Goal: Communication & Community: Participate in discussion

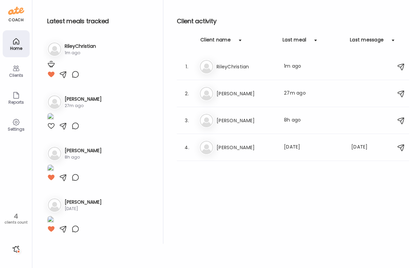
scroll to position [152, 0]
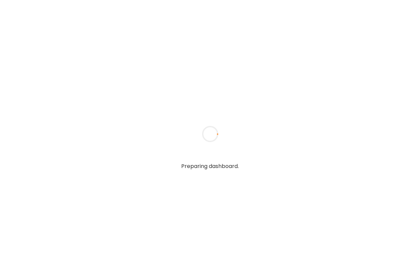
type textarea "**********"
type input "**********"
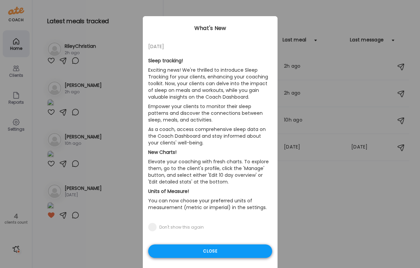
click at [208, 255] on div "Close" at bounding box center [210, 250] width 124 height 13
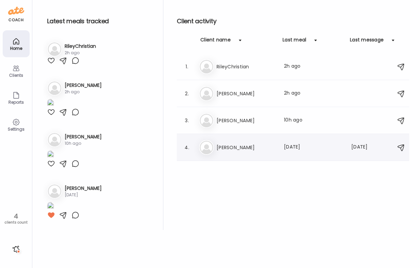
click at [220, 148] on h3 "[PERSON_NAME]" at bounding box center [245, 147] width 59 height 8
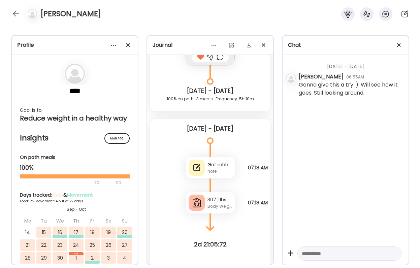
scroll to position [7658, 0]
click at [16, 18] on div at bounding box center [16, 13] width 11 height 11
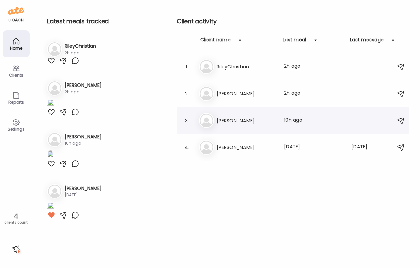
click at [227, 115] on div "Be [PERSON_NAME] Last meal: 10h ago" at bounding box center [294, 120] width 190 height 15
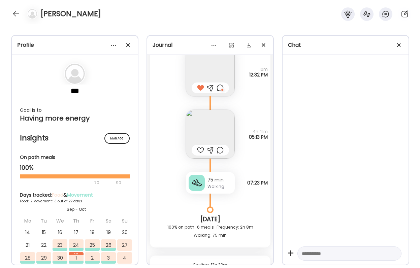
scroll to position [8034, 0]
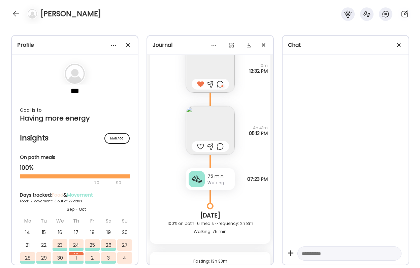
click at [205, 114] on img at bounding box center [210, 130] width 49 height 49
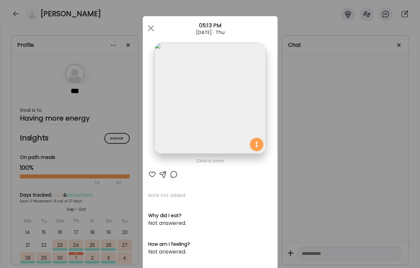
click at [151, 174] on div at bounding box center [152, 174] width 8 height 8
click at [281, 104] on div "Ate Coach Dashboard Wahoo! It’s official Take a moment to set up your Coach Pro…" at bounding box center [210, 134] width 420 height 268
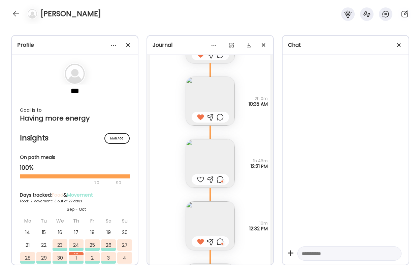
scroll to position [7961, 0]
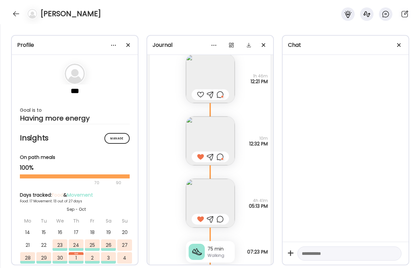
click at [221, 219] on div at bounding box center [219, 219] width 7 height 8
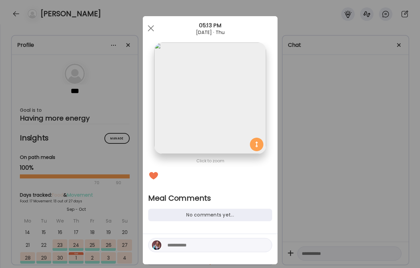
click at [207, 247] on textarea at bounding box center [212, 245] width 91 height 8
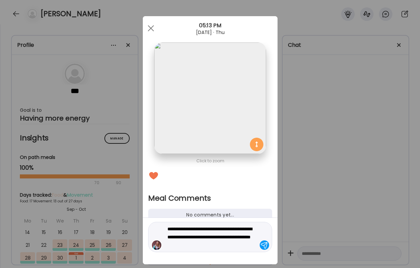
type textarea "**********"
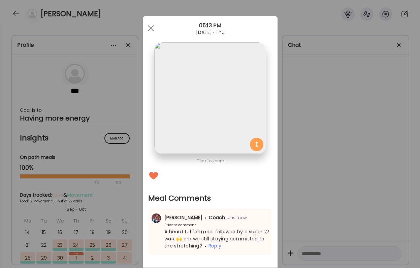
click at [341, 217] on div "Ate Coach Dashboard Wahoo! It’s official Take a moment to set up your Coach Pro…" at bounding box center [210, 134] width 420 height 268
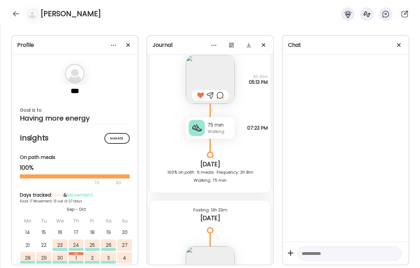
scroll to position [8158, 0]
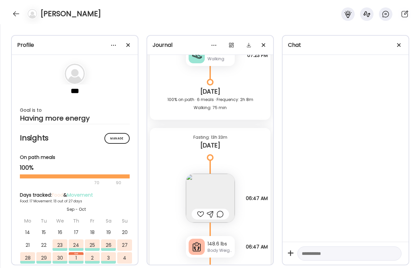
click at [211, 205] on img at bounding box center [210, 198] width 49 height 49
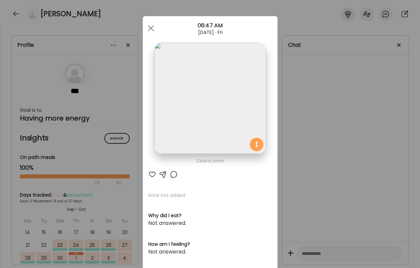
click at [153, 176] on div at bounding box center [152, 174] width 8 height 8
click at [316, 170] on div "Ate Coach Dashboard Wahoo! It’s official Take a moment to set up your Coach Pro…" at bounding box center [210, 134] width 420 height 268
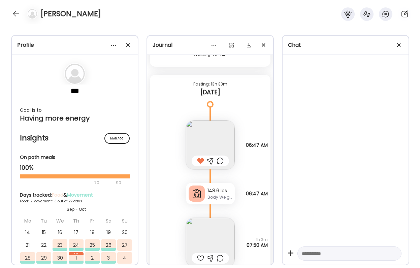
scroll to position [8225, 0]
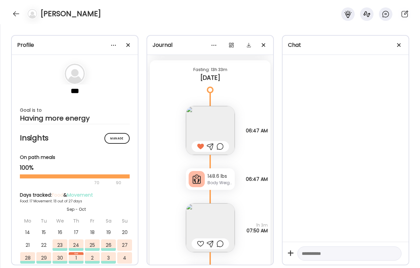
click at [215, 221] on img at bounding box center [210, 227] width 49 height 49
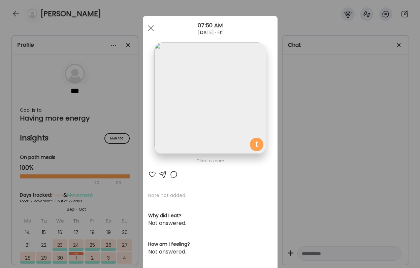
click at [151, 173] on div at bounding box center [152, 174] width 8 height 8
click at [351, 209] on div "Ate Coach Dashboard Wahoo! It’s official Take a moment to set up your Coach Pro…" at bounding box center [210, 134] width 420 height 268
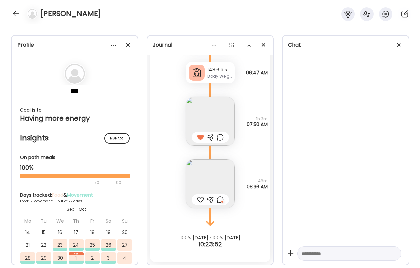
scroll to position [8332, 0]
click at [201, 198] on div at bounding box center [200, 200] width 7 height 8
click at [224, 199] on div at bounding box center [210, 199] width 37 height 11
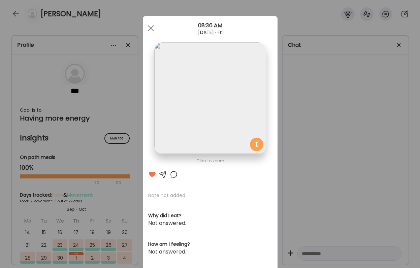
click at [175, 171] on div at bounding box center [174, 174] width 8 height 8
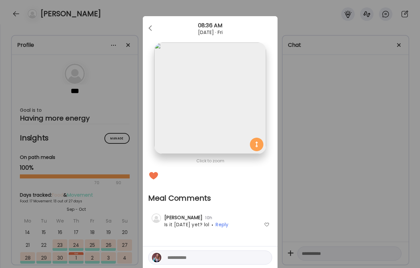
click at [198, 257] on textarea at bounding box center [212, 257] width 91 height 8
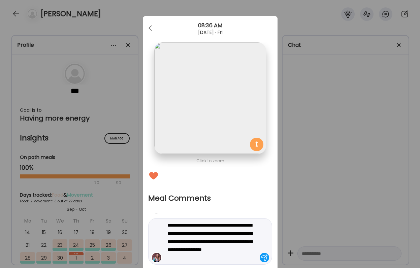
click at [244, 256] on textarea "**********" at bounding box center [212, 241] width 91 height 40
click at [207, 261] on textarea "**********" at bounding box center [212, 241] width 91 height 40
click at [206, 259] on textarea "**********" at bounding box center [212, 241] width 91 height 40
type textarea "**********"
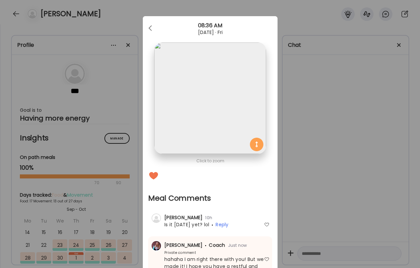
click at [285, 242] on div "Ate Coach Dashboard Wahoo! It’s official Take a moment to set up your Coach Pro…" at bounding box center [210, 134] width 420 height 268
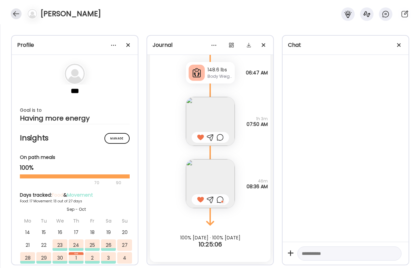
click at [17, 15] on div at bounding box center [16, 13] width 11 height 11
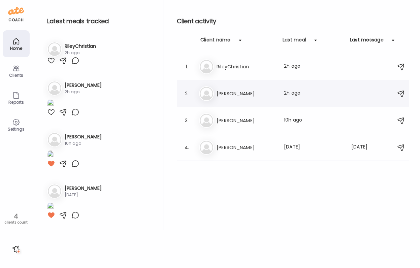
click at [221, 100] on div "Me [PERSON_NAME] Last meal: 2h ago" at bounding box center [294, 93] width 190 height 15
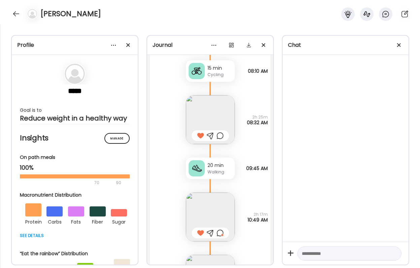
scroll to position [18286, 0]
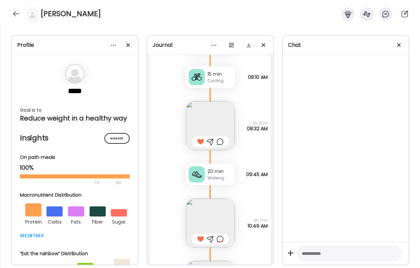
click at [219, 238] on div at bounding box center [219, 239] width 7 height 8
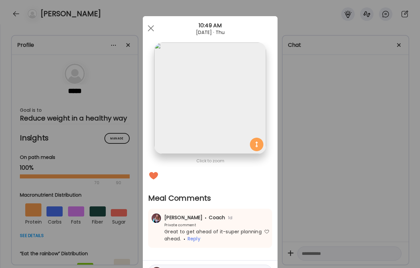
click at [310, 220] on div "Ate Coach Dashboard Wahoo! It’s official Take a moment to set up your Coach Pro…" at bounding box center [210, 134] width 420 height 268
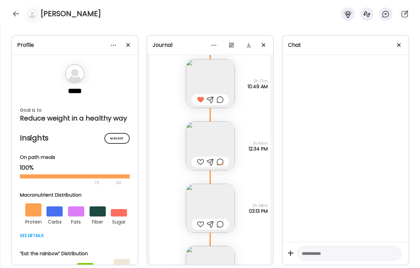
scroll to position [18456, 0]
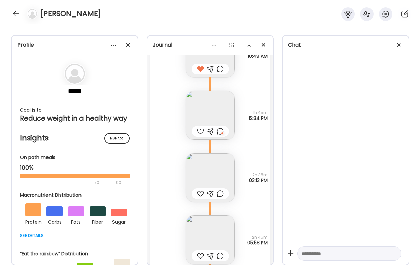
click at [200, 191] on div at bounding box center [200, 194] width 7 height 8
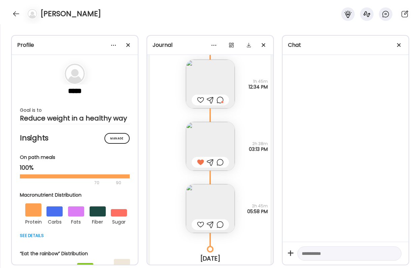
scroll to position [18497, 0]
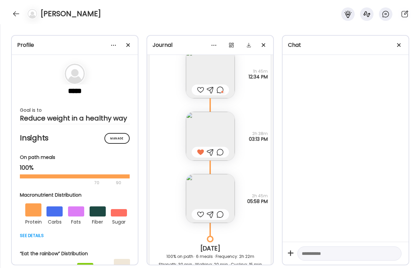
click at [227, 191] on img at bounding box center [210, 198] width 49 height 49
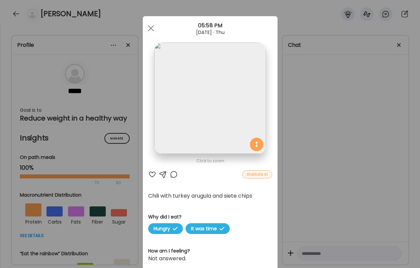
click at [380, 173] on div "Ate Coach Dashboard Wahoo! It’s official Take a moment to set up your Coach Pro…" at bounding box center [210, 134] width 420 height 268
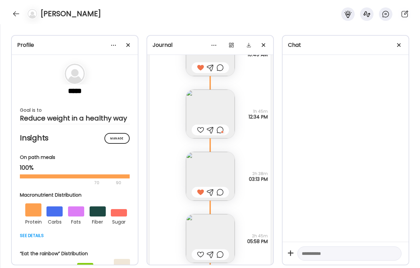
scroll to position [18462, 0]
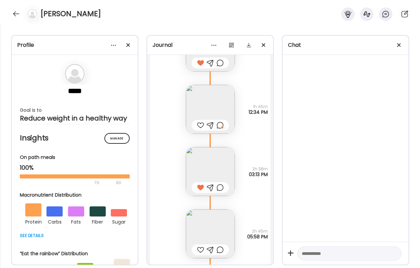
click at [201, 248] on div at bounding box center [200, 250] width 7 height 8
click at [221, 250] on div at bounding box center [219, 250] width 7 height 8
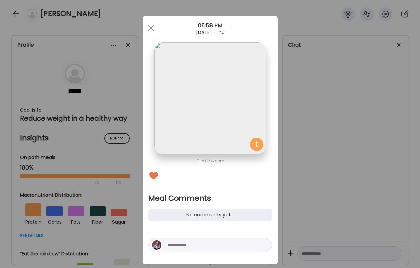
click at [210, 243] on textarea at bounding box center [212, 245] width 91 height 8
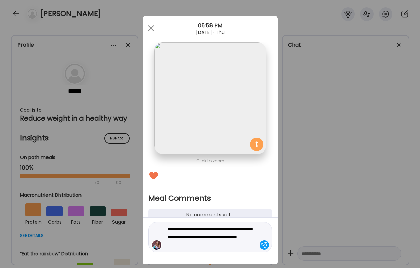
click at [222, 244] on textarea "**********" at bounding box center [212, 237] width 91 height 24
click at [208, 245] on textarea "**********" at bounding box center [212, 237] width 91 height 24
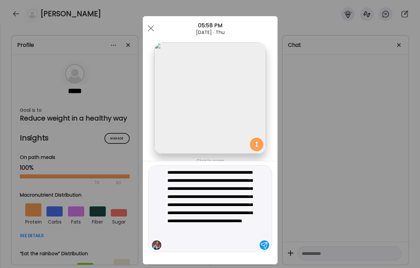
type textarea "**********"
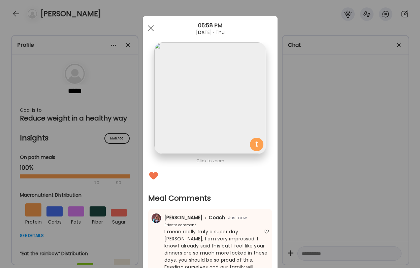
click at [337, 180] on div "Ate Coach Dashboard Wahoo! It’s official Take a moment to set up your Coach Pro…" at bounding box center [210, 134] width 420 height 268
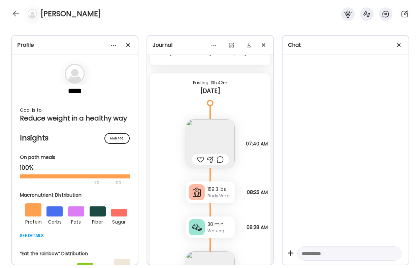
scroll to position [18709, 0]
click at [203, 158] on div at bounding box center [200, 158] width 7 height 8
click at [203, 143] on img at bounding box center [210, 142] width 49 height 49
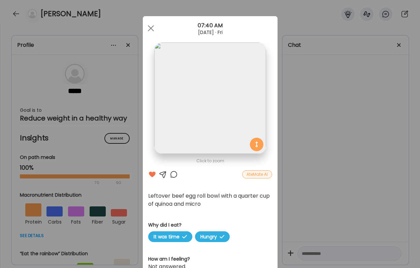
click at [317, 136] on div "Ate Coach Dashboard Wahoo! It’s official Take a moment to set up your Coach Pro…" at bounding box center [210, 134] width 420 height 268
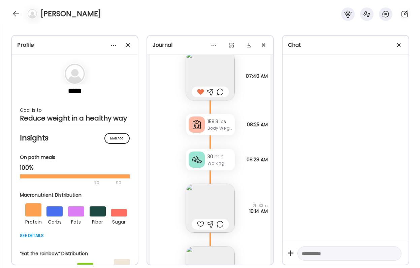
scroll to position [18795, 0]
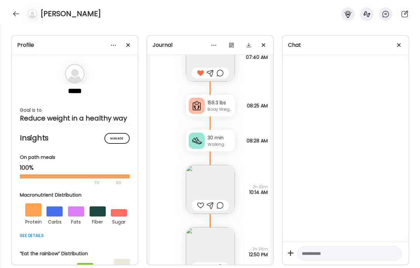
click at [214, 182] on img at bounding box center [210, 189] width 49 height 49
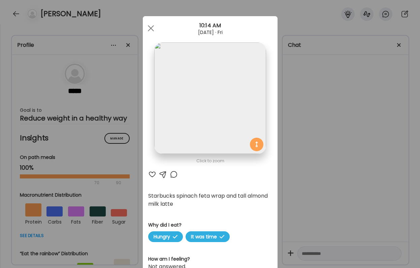
click at [153, 178] on div "Click to zoom AteMate AI Starbucks spinach feta wrap and tall almond milk latte…" at bounding box center [210, 221] width 135 height 411
click at [152, 173] on div at bounding box center [152, 174] width 8 height 8
click at [320, 164] on div "Ate Coach Dashboard Wahoo! It’s official Take a moment to set up your Coach Pro…" at bounding box center [210, 134] width 420 height 268
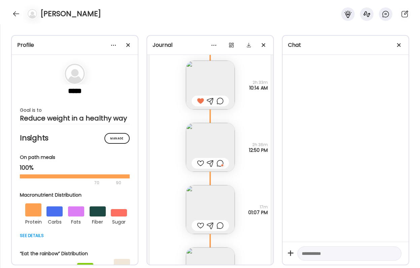
scroll to position [18920, 0]
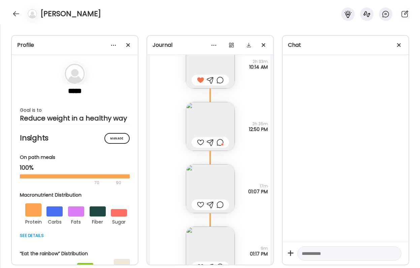
click at [216, 138] on div at bounding box center [210, 142] width 37 height 11
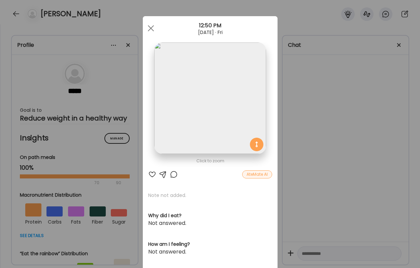
click at [174, 174] on div at bounding box center [174, 174] width 8 height 8
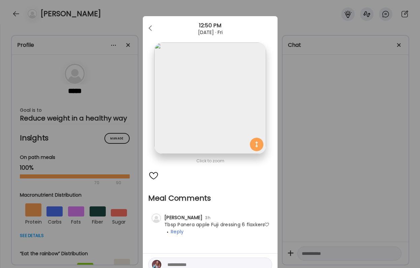
click at [301, 169] on div "Ate Coach Dashboard Wahoo! It’s official Take a moment to set up your Coach Pro…" at bounding box center [210, 134] width 420 height 268
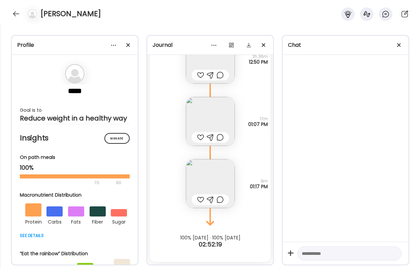
scroll to position [18949, 0]
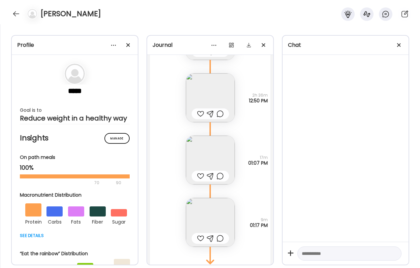
click at [200, 111] on div at bounding box center [200, 114] width 7 height 8
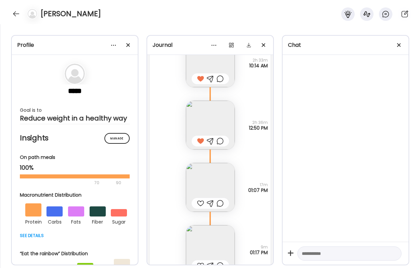
scroll to position [18942, 0]
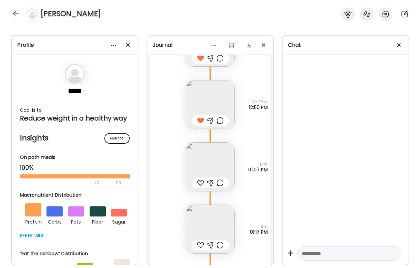
click at [202, 181] on div at bounding box center [200, 183] width 7 height 8
click at [202, 245] on div at bounding box center [200, 245] width 7 height 8
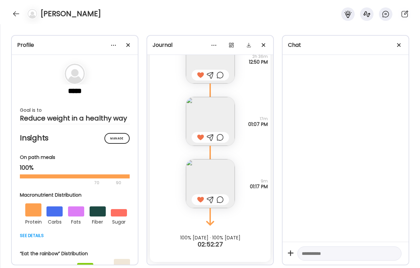
scroll to position [18987, 0]
click at [219, 199] on div at bounding box center [219, 200] width 7 height 8
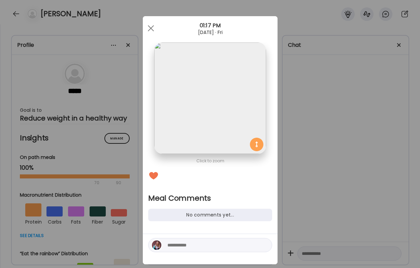
click at [199, 246] on textarea at bounding box center [212, 245] width 91 height 8
type textarea "*"
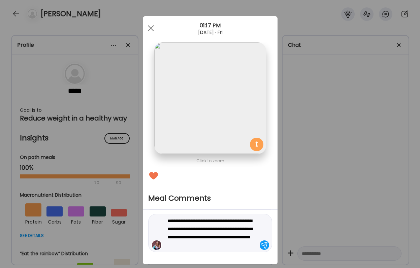
click at [219, 231] on textarea "**********" at bounding box center [212, 233] width 91 height 32
click at [213, 231] on textarea "**********" at bounding box center [212, 233] width 91 height 32
click at [216, 242] on textarea "**********" at bounding box center [212, 233] width 91 height 32
click at [246, 243] on textarea "**********" at bounding box center [212, 233] width 91 height 32
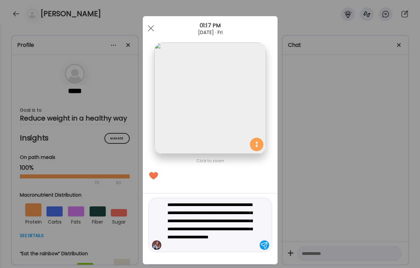
click at [244, 237] on textarea "**********" at bounding box center [212, 225] width 91 height 48
click at [245, 238] on textarea "**********" at bounding box center [212, 225] width 91 height 48
type textarea "**********"
click at [210, 234] on textarea "**********" at bounding box center [212, 225] width 91 height 48
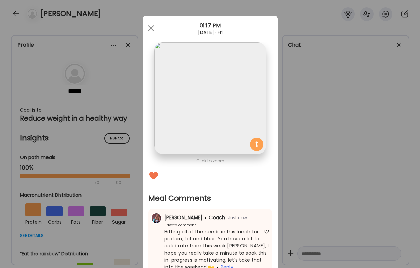
click at [316, 207] on div "Ate Coach Dashboard Wahoo! It’s official Take a moment to set up your Coach Pro…" at bounding box center [210, 134] width 420 height 268
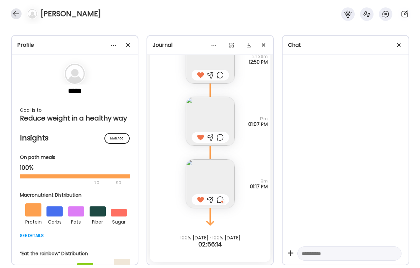
click at [14, 15] on div at bounding box center [16, 13] width 11 height 11
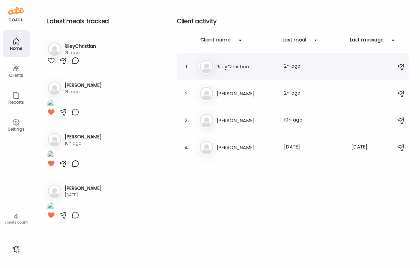
click at [252, 69] on h3 "RileyChristian" at bounding box center [245, 67] width 59 height 8
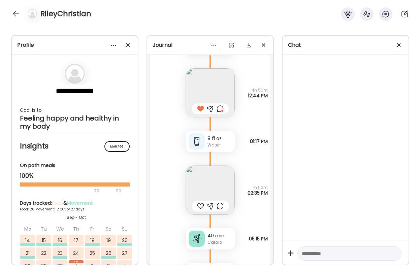
scroll to position [24443, 0]
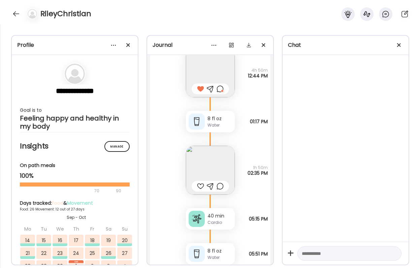
click at [204, 185] on div at bounding box center [210, 186] width 37 height 11
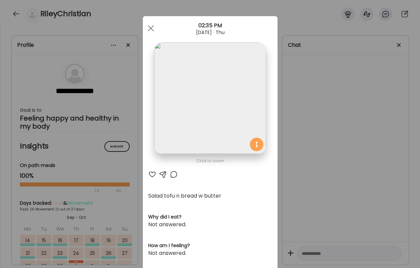
click at [151, 171] on div at bounding box center [152, 174] width 8 height 8
click at [328, 181] on div "Ate Coach Dashboard Wahoo! It’s official Take a moment to set up your Coach Pro…" at bounding box center [210, 134] width 420 height 268
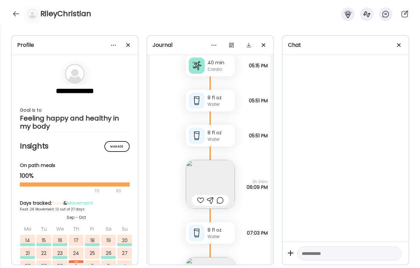
scroll to position [24611, 0]
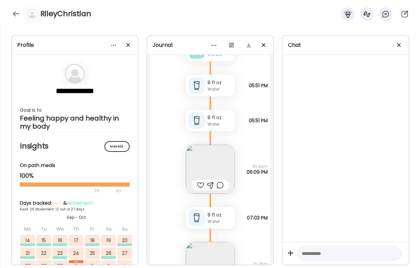
click at [219, 167] on img at bounding box center [210, 169] width 49 height 49
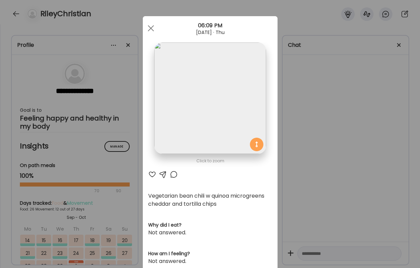
click at [320, 165] on div "Ate Coach Dashboard Wahoo! It’s official Take a moment to set up your Coach Pro…" at bounding box center [210, 134] width 420 height 268
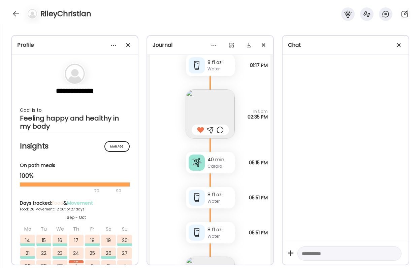
scroll to position [24475, 0]
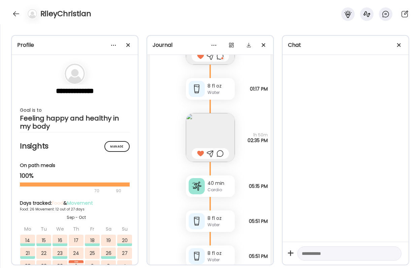
click at [219, 153] on div at bounding box center [219, 153] width 7 height 8
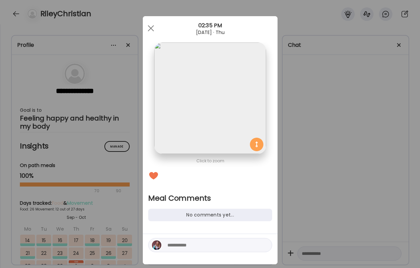
click at [214, 244] on textarea at bounding box center [212, 245] width 91 height 8
click at [232, 238] on textarea "**********" at bounding box center [212, 241] width 91 height 16
type textarea "**********"
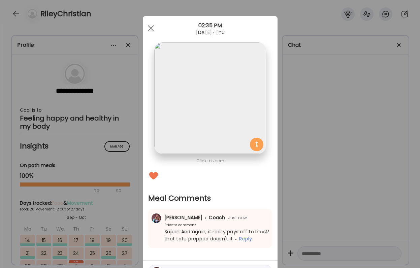
click at [338, 201] on div "Ate Coach Dashboard Wahoo! It’s official Take a moment to set up your Coach Pro…" at bounding box center [210, 134] width 420 height 268
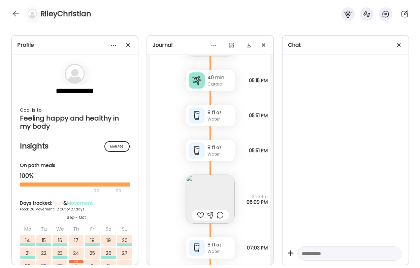
scroll to position [24589, 0]
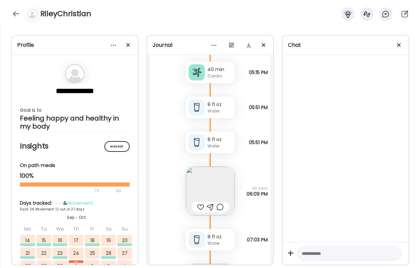
click at [201, 205] on div at bounding box center [200, 207] width 7 height 8
click at [204, 195] on img at bounding box center [210, 191] width 49 height 49
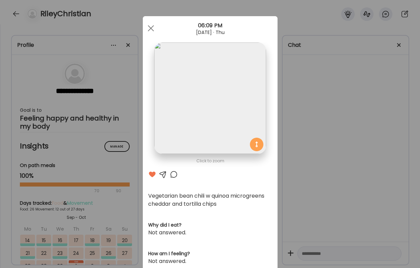
click at [308, 204] on div "Ate Coach Dashboard Wahoo! It’s official Take a moment to set up your Coach Pro…" at bounding box center [210, 134] width 420 height 268
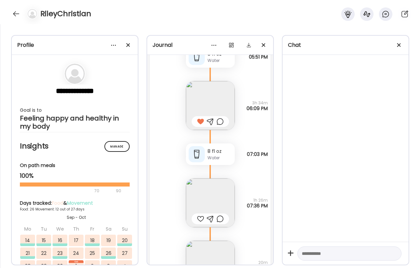
scroll to position [24675, 0]
click at [200, 217] on div at bounding box center [200, 218] width 7 height 8
click at [200, 205] on img at bounding box center [210, 202] width 49 height 49
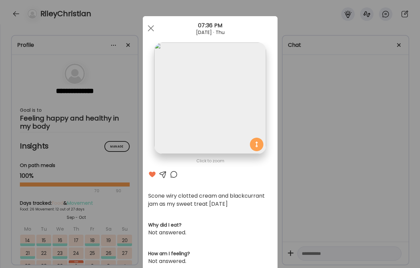
click at [300, 225] on div "Ate Coach Dashboard Wahoo! It’s official Take a moment to set up your Coach Pro…" at bounding box center [210, 134] width 420 height 268
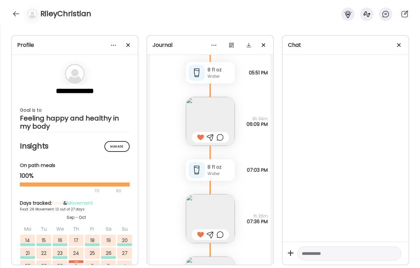
scroll to position [24703, 0]
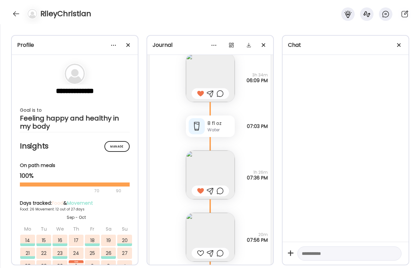
click at [215, 243] on img at bounding box center [210, 237] width 49 height 49
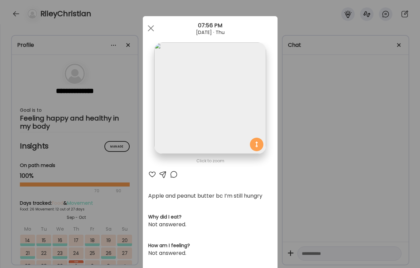
click at [347, 181] on div "Ate Coach Dashboard Wahoo! It’s official Take a moment to set up your Coach Pro…" at bounding box center [210, 134] width 420 height 268
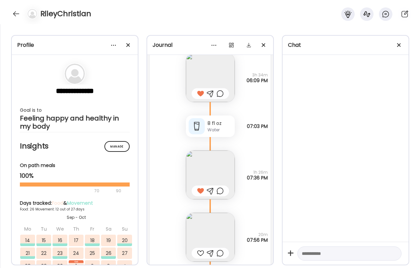
click at [212, 62] on img at bounding box center [210, 77] width 49 height 49
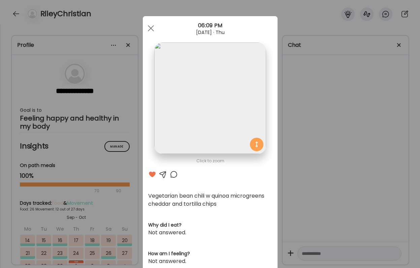
click at [319, 163] on div "Ate Coach Dashboard Wahoo! It’s official Take a moment to set up your Coach Pro…" at bounding box center [210, 134] width 420 height 268
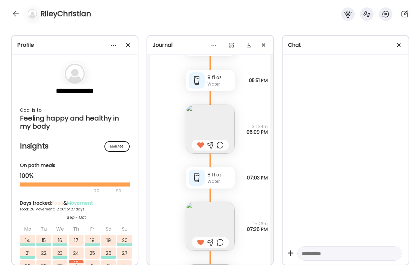
scroll to position [24656, 0]
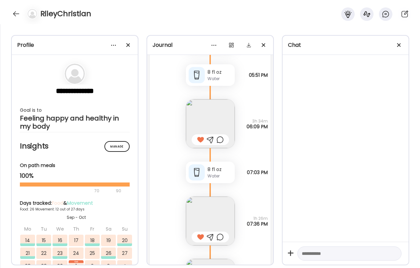
click at [220, 140] on div at bounding box center [219, 140] width 7 height 8
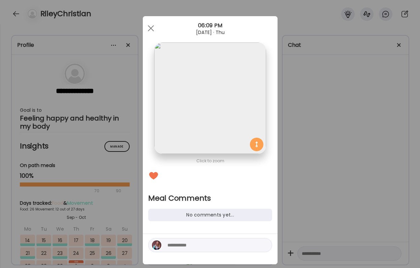
click at [216, 243] on textarea at bounding box center [212, 245] width 91 height 8
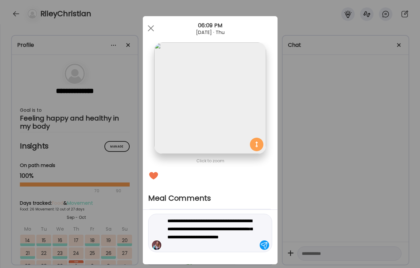
type textarea "**********"
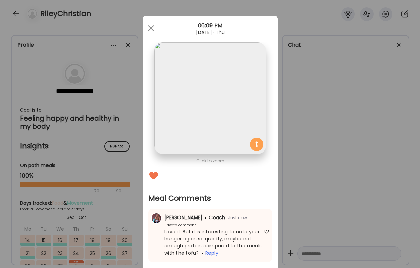
click at [380, 160] on div "Ate Coach Dashboard Wahoo! It’s official Take a moment to set up your Coach Pro…" at bounding box center [210, 134] width 420 height 268
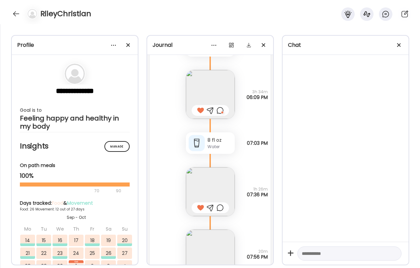
scroll to position [24746, 0]
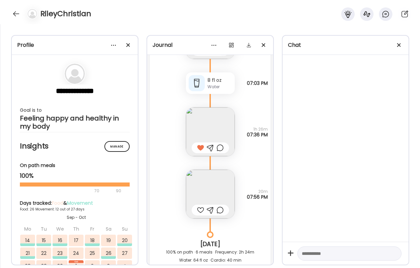
click at [201, 211] on div at bounding box center [200, 210] width 7 height 8
click at [220, 210] on div at bounding box center [219, 210] width 7 height 8
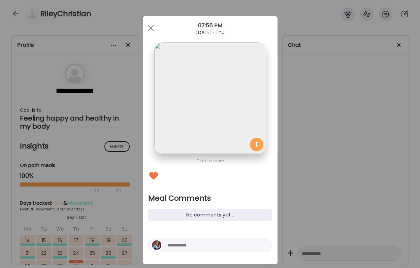
click at [209, 248] on textarea at bounding box center [212, 245] width 91 height 8
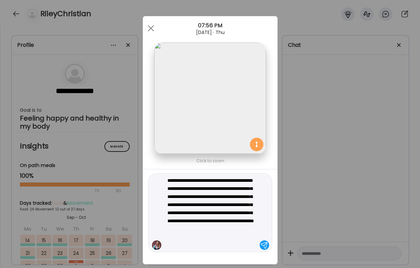
click at [210, 181] on textarea "**********" at bounding box center [212, 212] width 91 height 73
type textarea "**********"
click at [229, 241] on textarea "**********" at bounding box center [212, 212] width 91 height 73
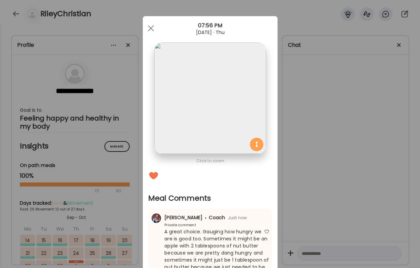
click at [323, 205] on div "Ate Coach Dashboard Wahoo! It’s official Take a moment to set up your Coach Pro…" at bounding box center [210, 134] width 420 height 268
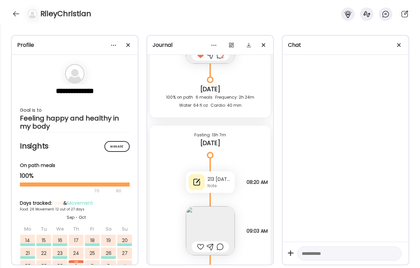
scroll to position [24927, 0]
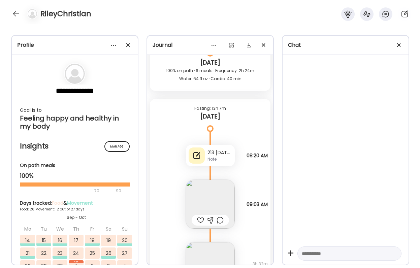
click at [199, 220] on div at bounding box center [200, 220] width 7 height 8
click at [205, 201] on img at bounding box center [210, 204] width 49 height 49
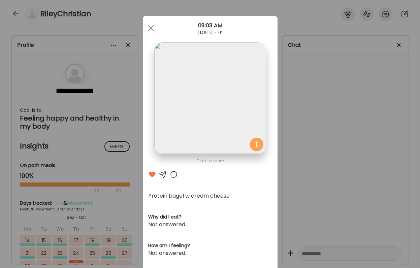
click at [340, 162] on div "Ate Coach Dashboard Wahoo! It’s official Take a moment to set up your Coach Pro…" at bounding box center [210, 134] width 420 height 268
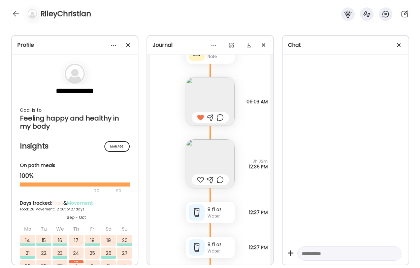
scroll to position [25040, 0]
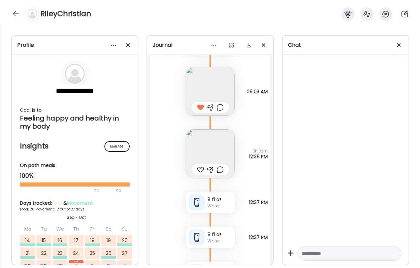
click at [223, 144] on img at bounding box center [210, 153] width 49 height 49
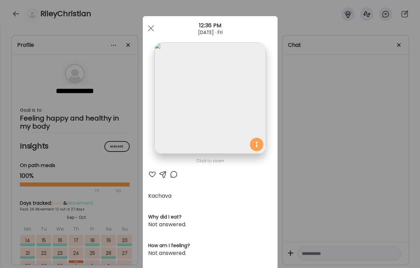
click at [153, 171] on div at bounding box center [152, 174] width 8 height 8
click at [312, 168] on div "Ate Coach Dashboard Wahoo! It’s official Take a moment to set up your Coach Pro…" at bounding box center [210, 134] width 420 height 268
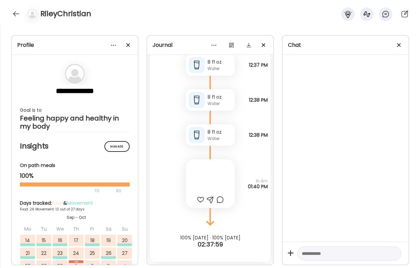
scroll to position [25212, 0]
click at [215, 170] on div at bounding box center [210, 183] width 49 height 49
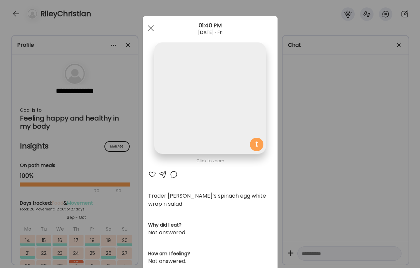
click at [324, 158] on div "Ate Coach Dashboard Wahoo! It’s official Take a moment to set up your Coach Pro…" at bounding box center [210, 134] width 420 height 268
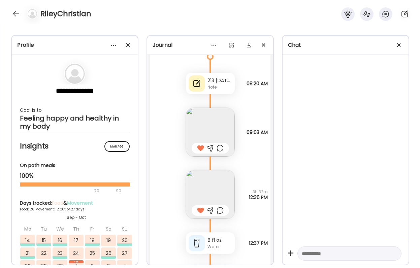
scroll to position [24991, 0]
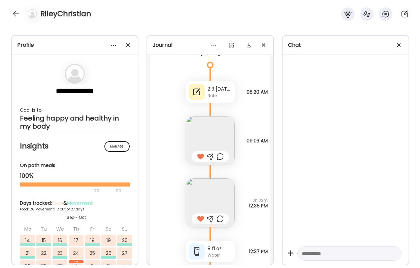
click at [220, 217] on div at bounding box center [219, 219] width 7 height 8
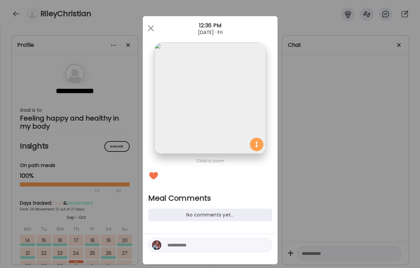
click at [213, 246] on textarea at bounding box center [212, 245] width 91 height 8
type textarea "**********"
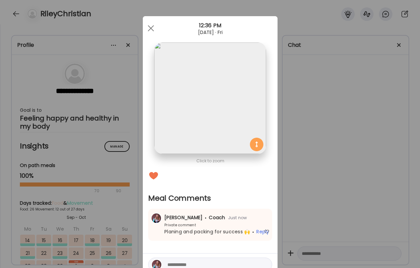
click at [338, 202] on div "Ate Coach Dashboard Wahoo! It’s official Take a moment to set up your Coach Pro…" at bounding box center [210, 134] width 420 height 268
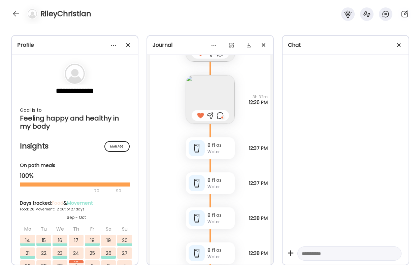
scroll to position [25155, 0]
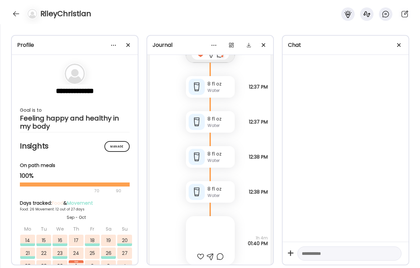
click at [201, 256] on div at bounding box center [200, 256] width 7 height 8
click at [204, 242] on div at bounding box center [210, 240] width 49 height 49
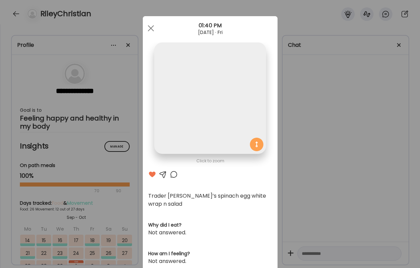
click at [174, 173] on div at bounding box center [174, 174] width 8 height 8
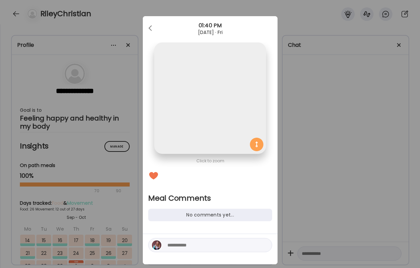
click at [186, 247] on textarea at bounding box center [212, 245] width 91 height 8
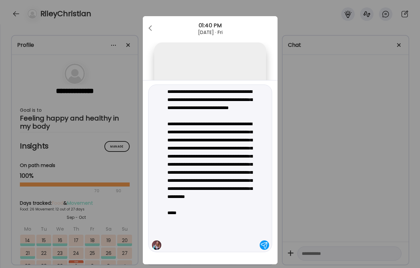
click at [214, 231] on textarea "**********" at bounding box center [212, 169] width 91 height 162
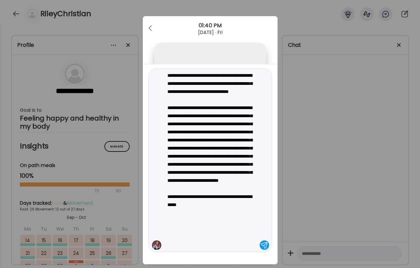
click at [248, 235] on textarea "**********" at bounding box center [212, 160] width 91 height 178
click at [243, 247] on textarea "**********" at bounding box center [212, 160] width 91 height 178
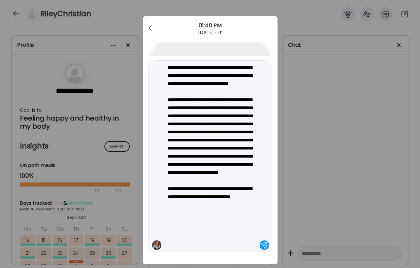
type textarea "**********"
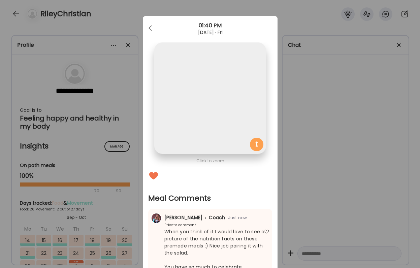
click at [349, 217] on div "Ate Coach Dashboard Wahoo! It’s official Take a moment to set up your Coach Pro…" at bounding box center [210, 134] width 420 height 268
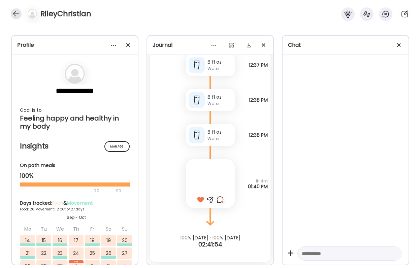
scroll to position [25212, 0]
click at [16, 12] on div at bounding box center [16, 13] width 11 height 11
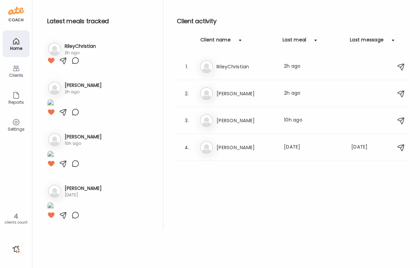
click at [18, 250] on div at bounding box center [16, 249] width 11 height 11
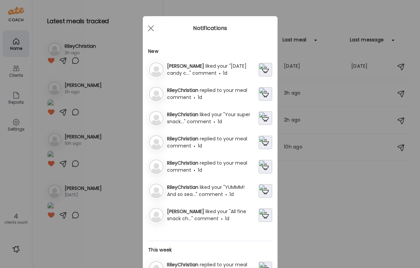
click at [223, 90] on span "replied to your meal comment" at bounding box center [207, 94] width 80 height 14
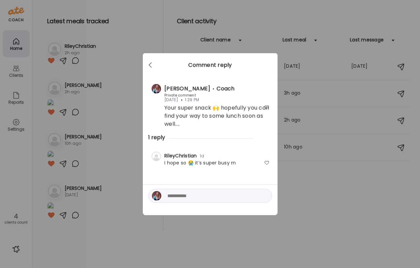
click at [267, 162] on div at bounding box center [266, 162] width 5 height 5
click at [295, 189] on div "Ate Coach Dashboard Wahoo! It’s official Take a moment to set up your Coach Pro…" at bounding box center [210, 134] width 420 height 268
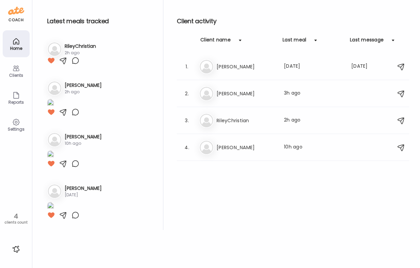
click at [23, 249] on div "coach Home Clients Coaches Teams Reports Settings 4 clients count" at bounding box center [16, 134] width 32 height 268
click at [18, 249] on div at bounding box center [16, 249] width 11 height 11
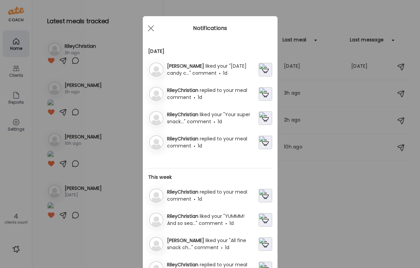
click at [208, 142] on div "RileyChristian replied to your meal comment 1d" at bounding box center [211, 142] width 94 height 14
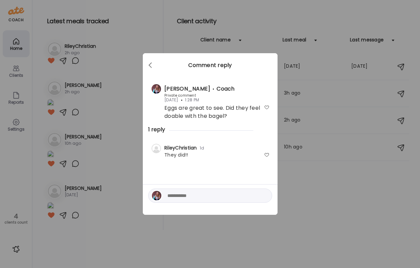
click at [270, 152] on div "RileyChristian 1d Private comment They did!!" at bounding box center [210, 151] width 124 height 25
click at [268, 153] on div at bounding box center [266, 154] width 5 height 5
click at [237, 195] on textarea at bounding box center [212, 196] width 91 height 8
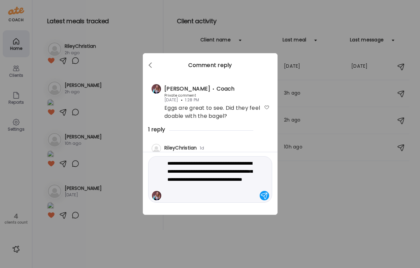
type textarea "**********"
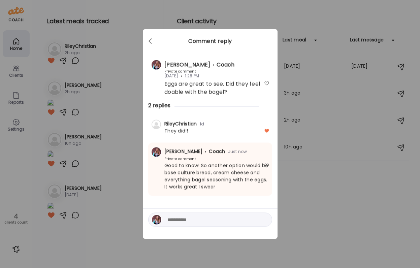
click at [332, 191] on div "Ate Coach Dashboard Wahoo! It’s official Take a moment to set up your Coach Pro…" at bounding box center [210, 134] width 420 height 268
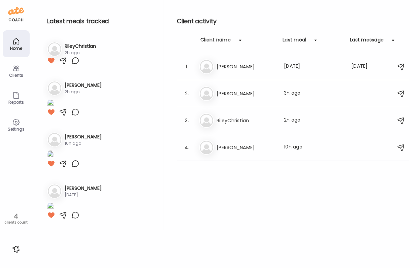
click at [16, 249] on div at bounding box center [16, 249] width 11 height 11
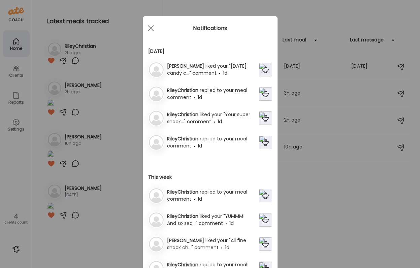
click at [207, 198] on div "RileyChristian replied to your meal comment 1d" at bounding box center [211, 195] width 94 height 14
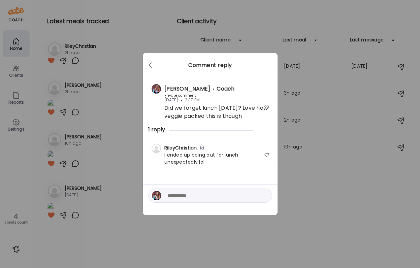
click at [286, 223] on div "Ate Coach Dashboard Wahoo! It’s official Take a moment to set up your Coach Pro…" at bounding box center [210, 134] width 420 height 268
